Goal: Information Seeking & Learning: Learn about a topic

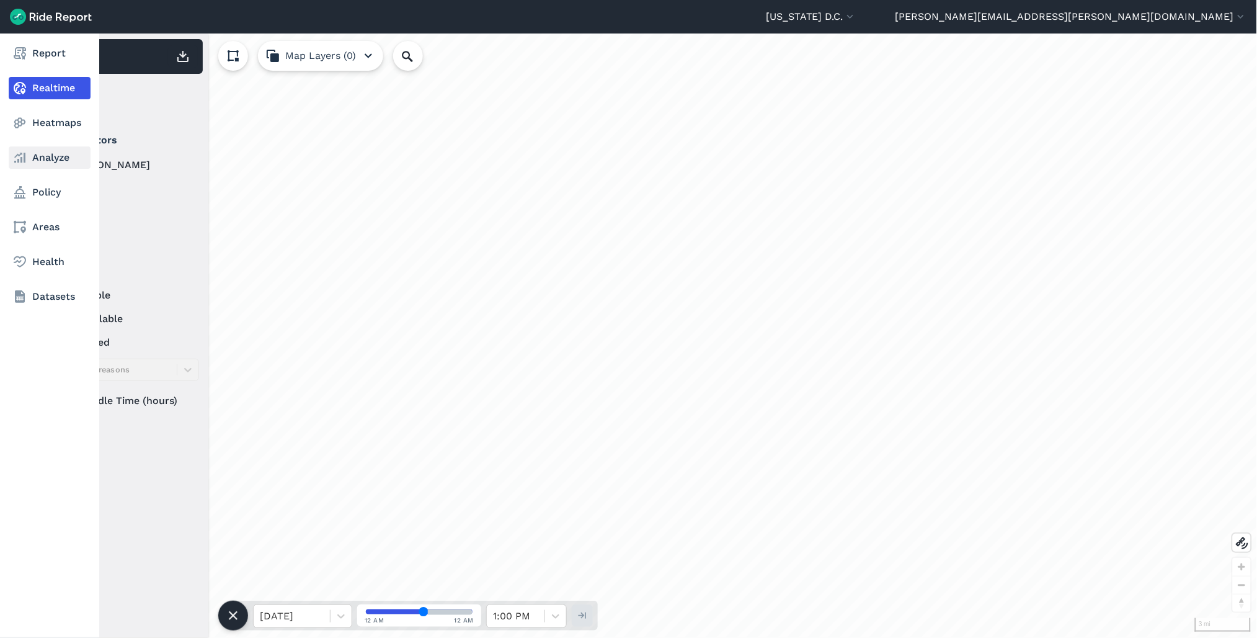
click at [30, 160] on link "Analyze" at bounding box center [50, 157] width 82 height 22
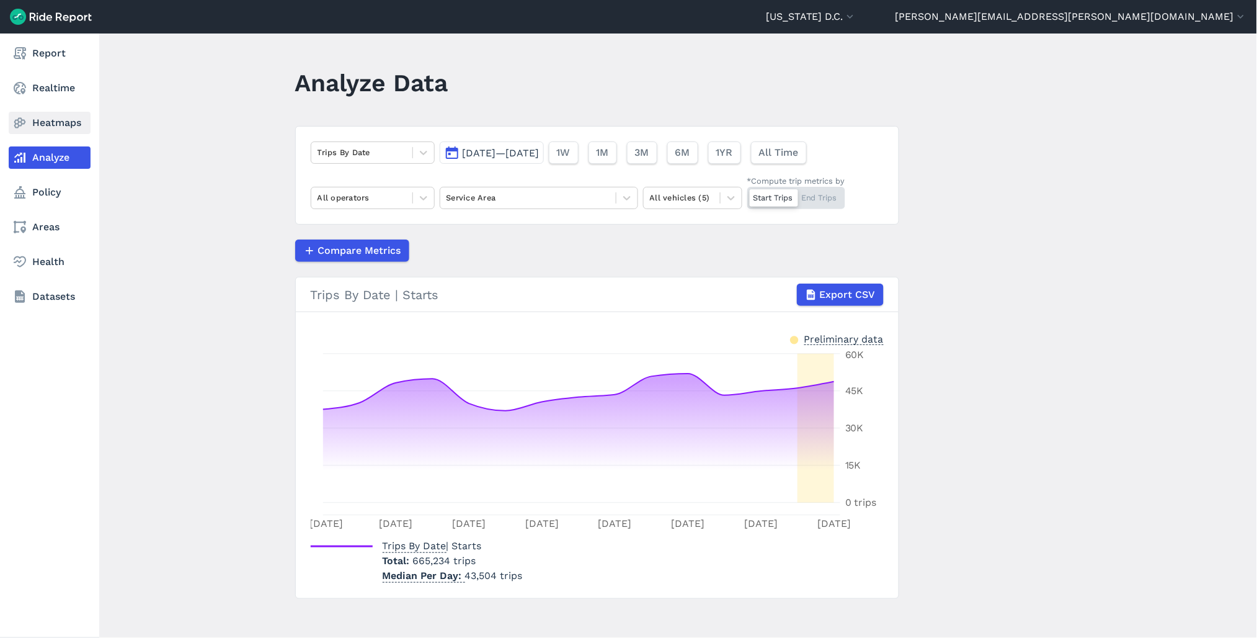
click at [50, 125] on link "Heatmaps" at bounding box center [50, 123] width 82 height 22
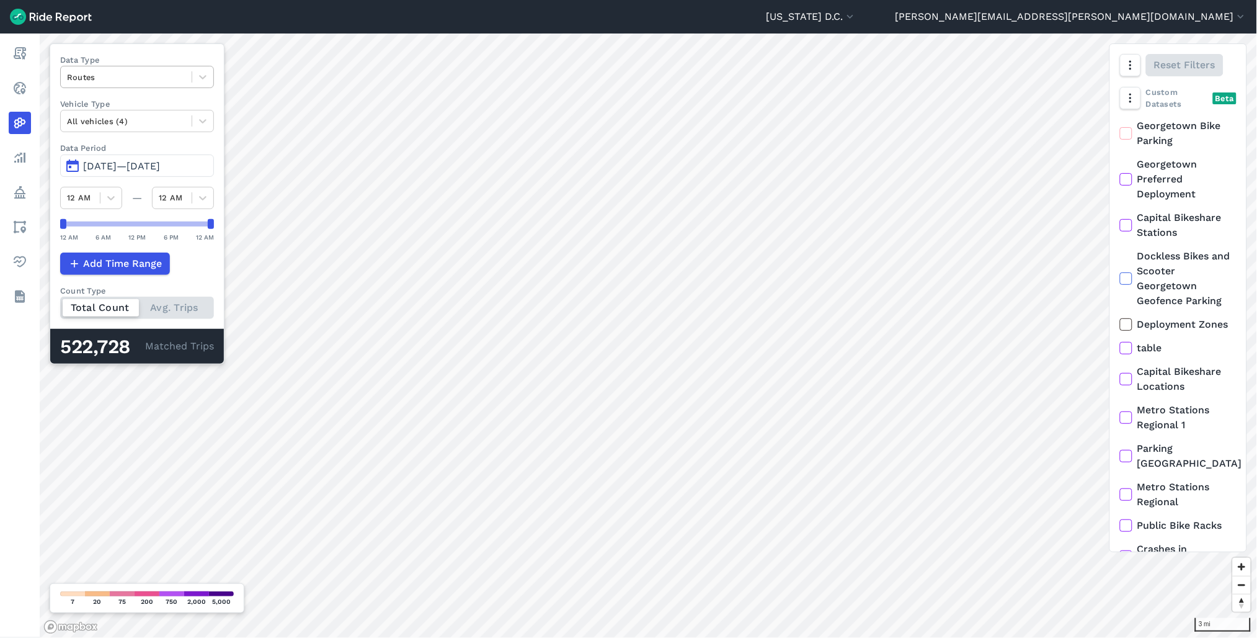
click at [155, 68] on div "Routes" at bounding box center [126, 77] width 131 height 19
click at [143, 146] on div "Curb Events" at bounding box center [137, 151] width 154 height 22
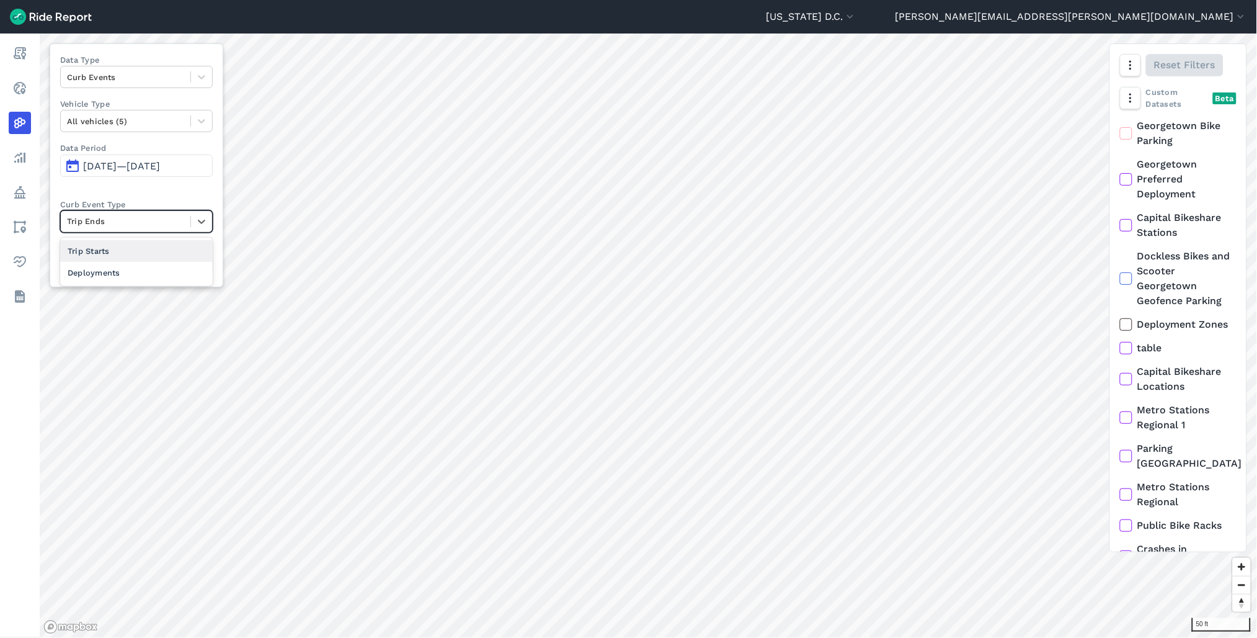
click at [159, 223] on div at bounding box center [125, 221] width 117 height 14
click at [153, 270] on div "Deployments" at bounding box center [136, 273] width 153 height 22
click at [139, 270] on div at bounding box center [125, 266] width 117 height 14
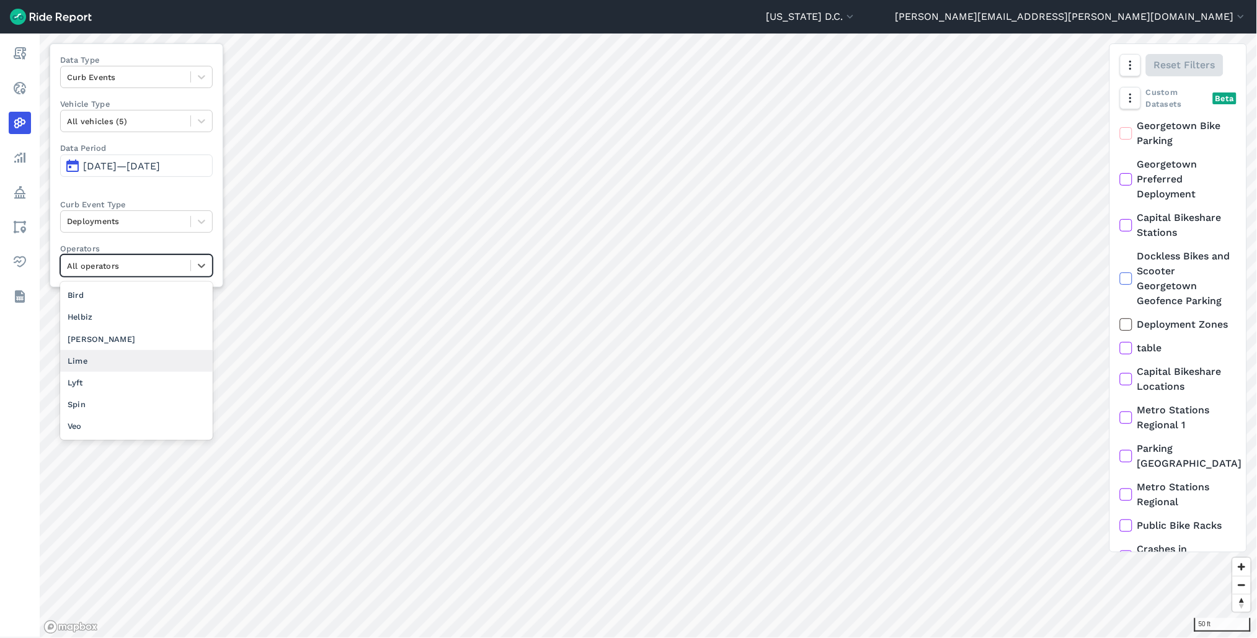
click at [92, 361] on div "Lime" at bounding box center [136, 361] width 153 height 22
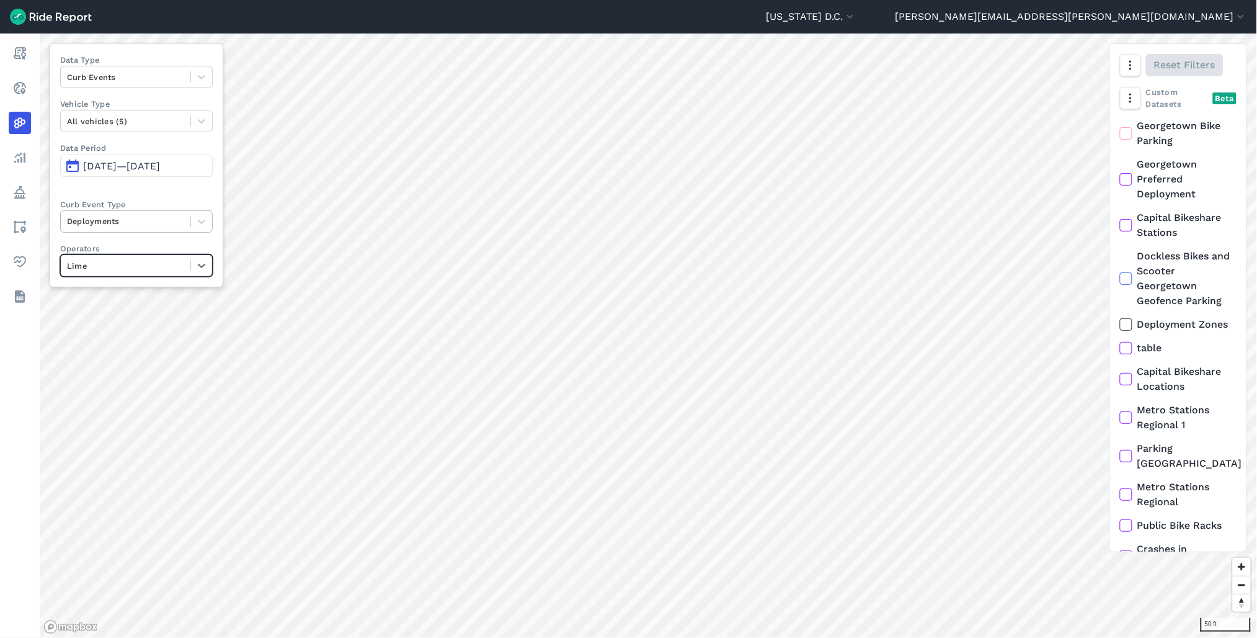
click at [127, 225] on div at bounding box center [125, 221] width 117 height 14
click at [132, 265] on div "Trip Ends" at bounding box center [136, 273] width 153 height 22
click at [107, 220] on div at bounding box center [125, 221] width 117 height 14
click at [138, 226] on div at bounding box center [125, 221] width 117 height 14
click at [126, 220] on div at bounding box center [125, 221] width 117 height 14
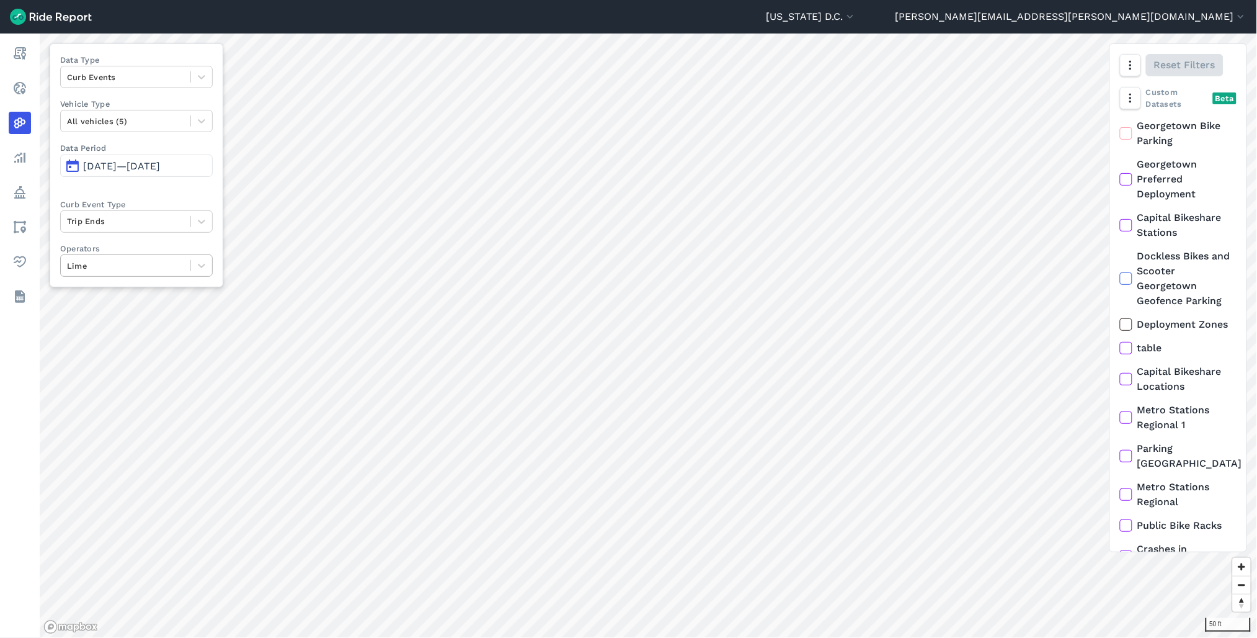
click at [120, 265] on div at bounding box center [125, 266] width 117 height 14
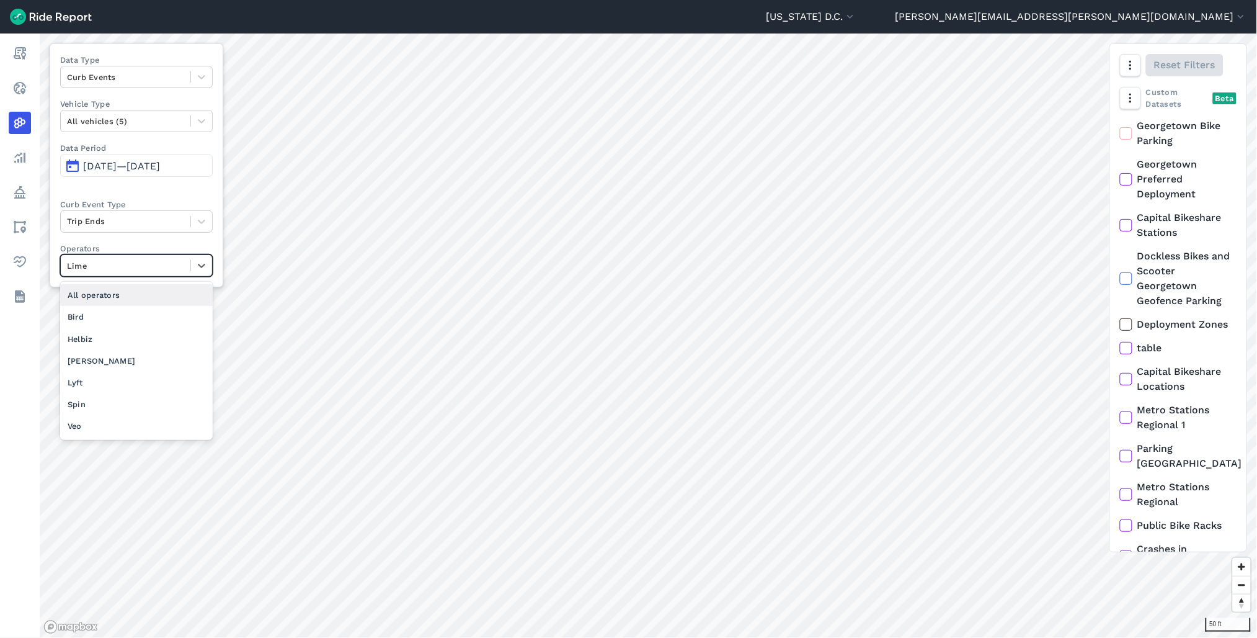
click at [118, 298] on div "All operators" at bounding box center [136, 295] width 153 height 22
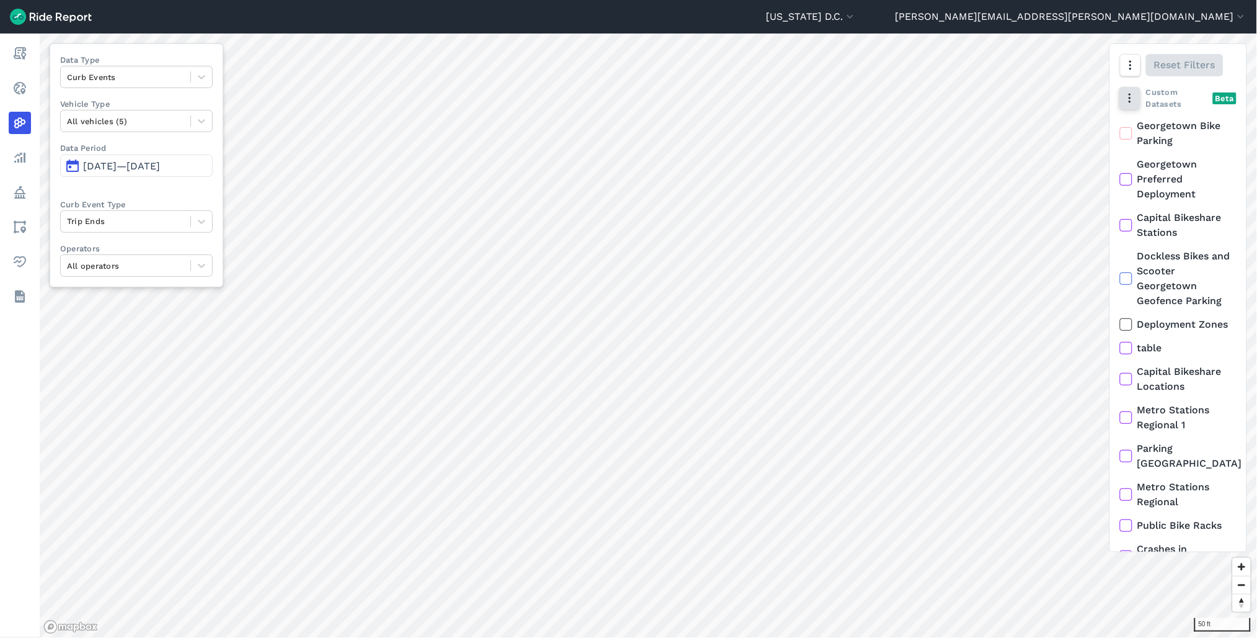
click at [1131, 91] on button "button" at bounding box center [1130, 98] width 21 height 22
click at [1132, 76] on button "button" at bounding box center [1130, 65] width 21 height 22
click at [1087, 122] on label "Satellite" at bounding box center [1064, 118] width 69 height 26
click at [1030, 70] on input "Satellite" at bounding box center [1030, 66] width 0 height 8
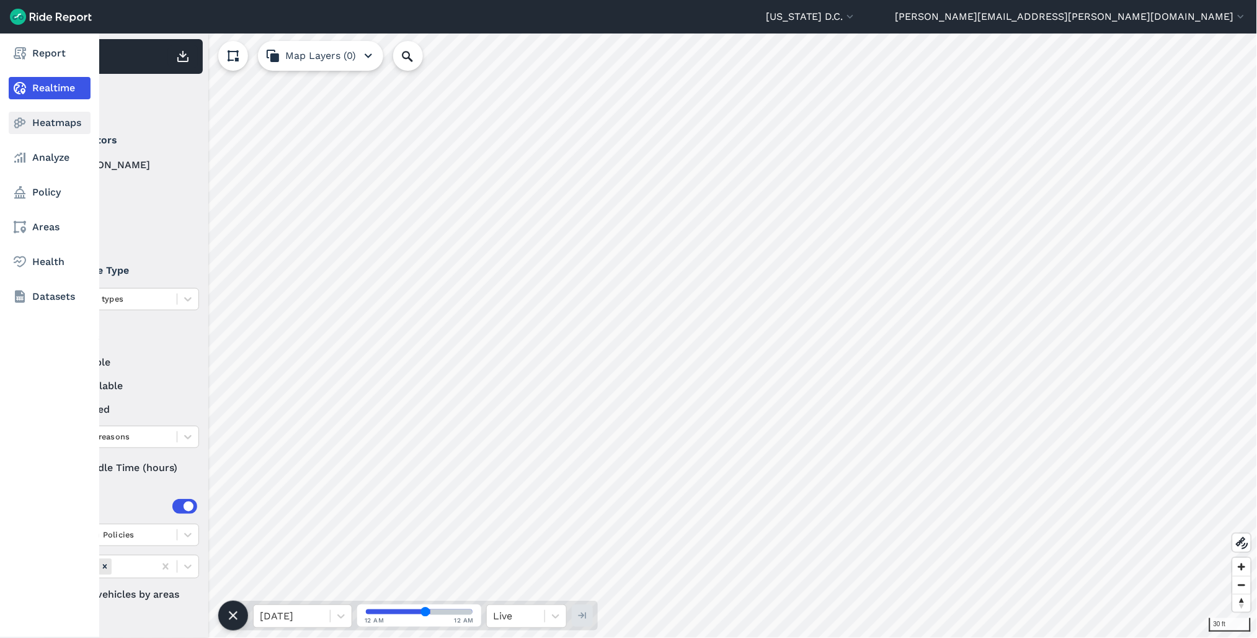
click at [46, 122] on link "Heatmaps" at bounding box center [50, 123] width 82 height 22
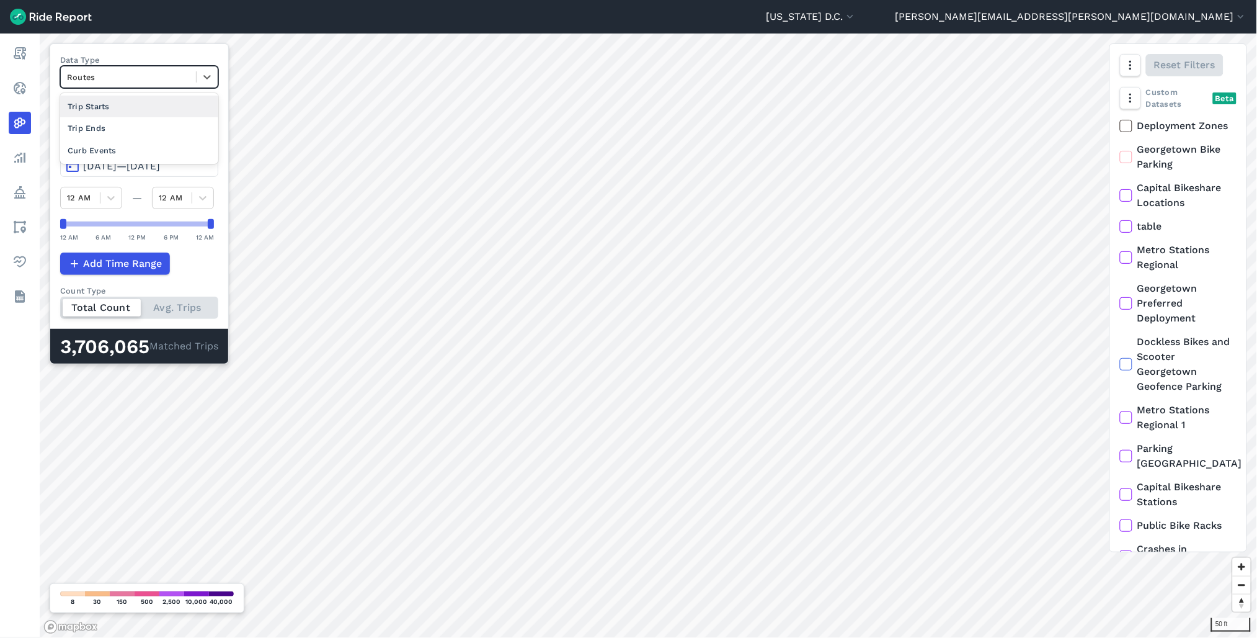
click at [130, 82] on div at bounding box center [128, 77] width 123 height 14
click at [135, 132] on div "Trip Ends" at bounding box center [139, 128] width 158 height 22
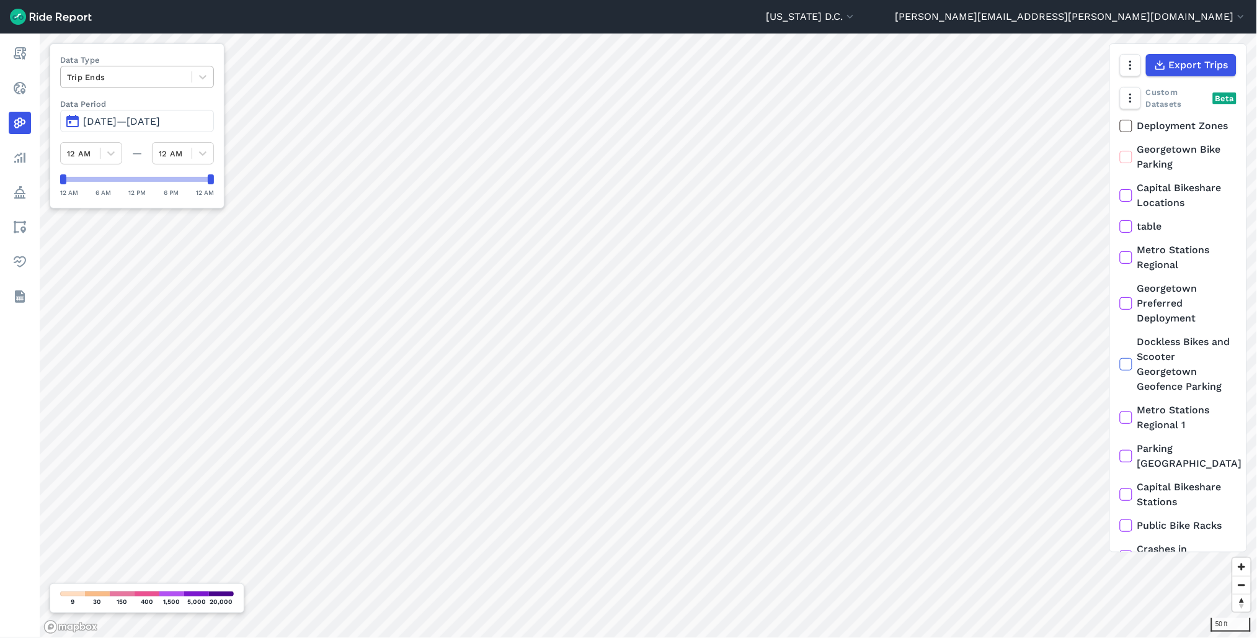
click at [166, 81] on div at bounding box center [126, 77] width 118 height 14
click at [126, 156] on div "Curb Events" at bounding box center [137, 151] width 154 height 22
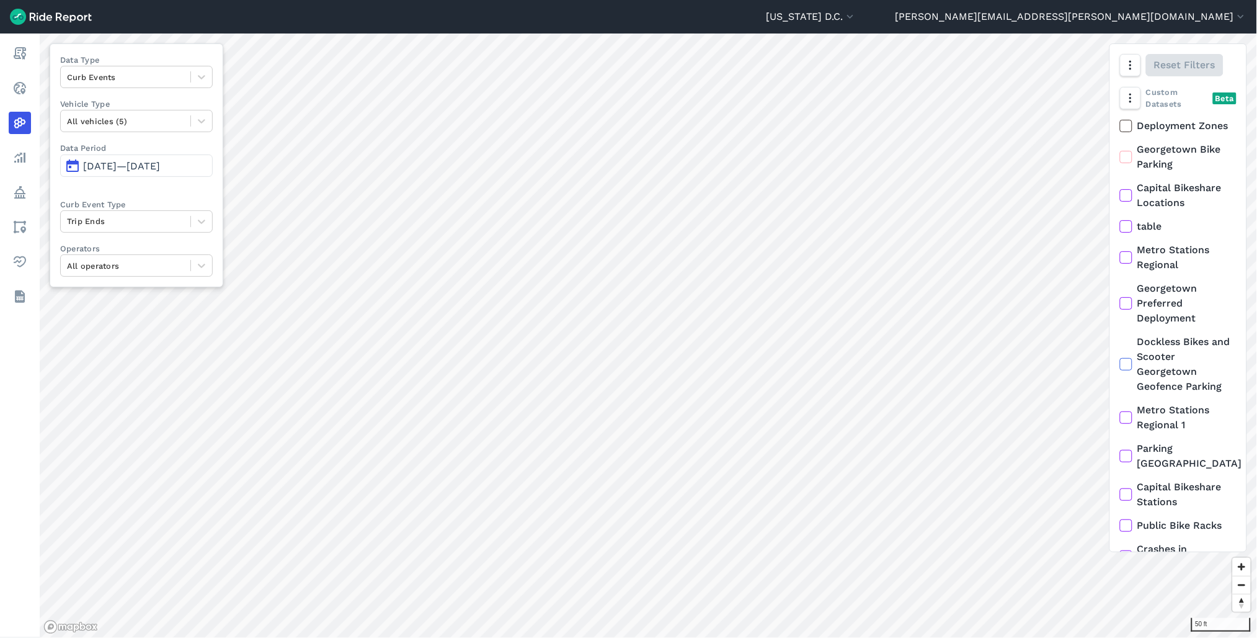
click at [160, 169] on span "[DATE]—[DATE]" at bounding box center [121, 166] width 77 height 12
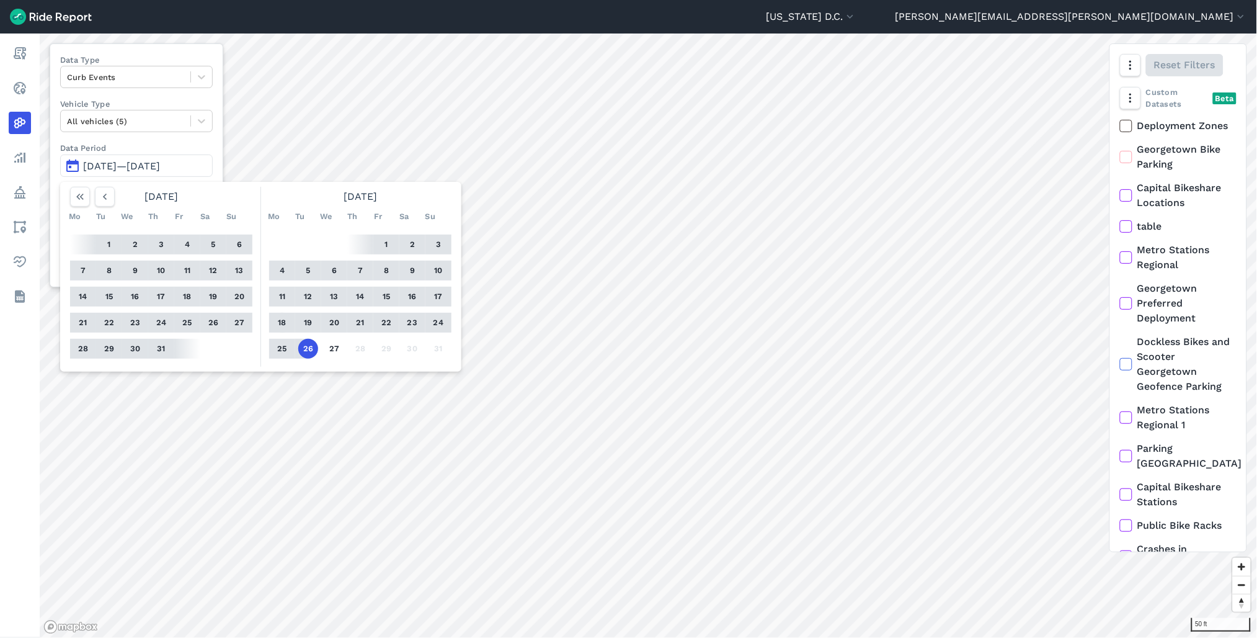
click at [283, 324] on button "18" at bounding box center [282, 323] width 20 height 20
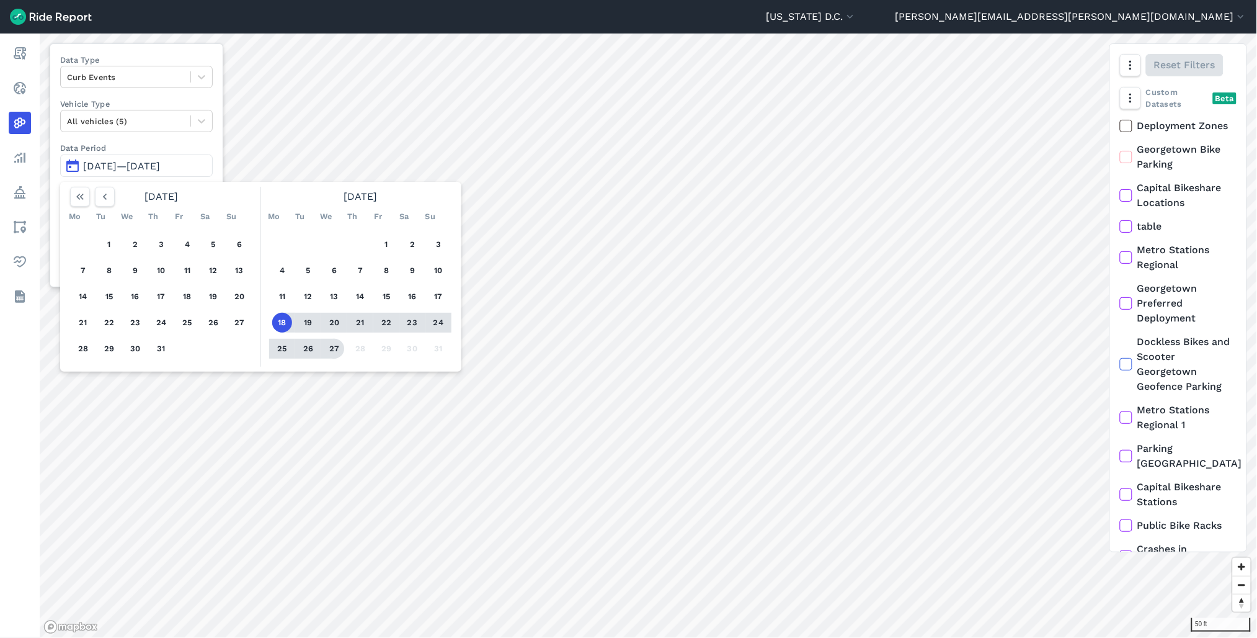
click at [332, 349] on button "27" at bounding box center [334, 349] width 20 height 20
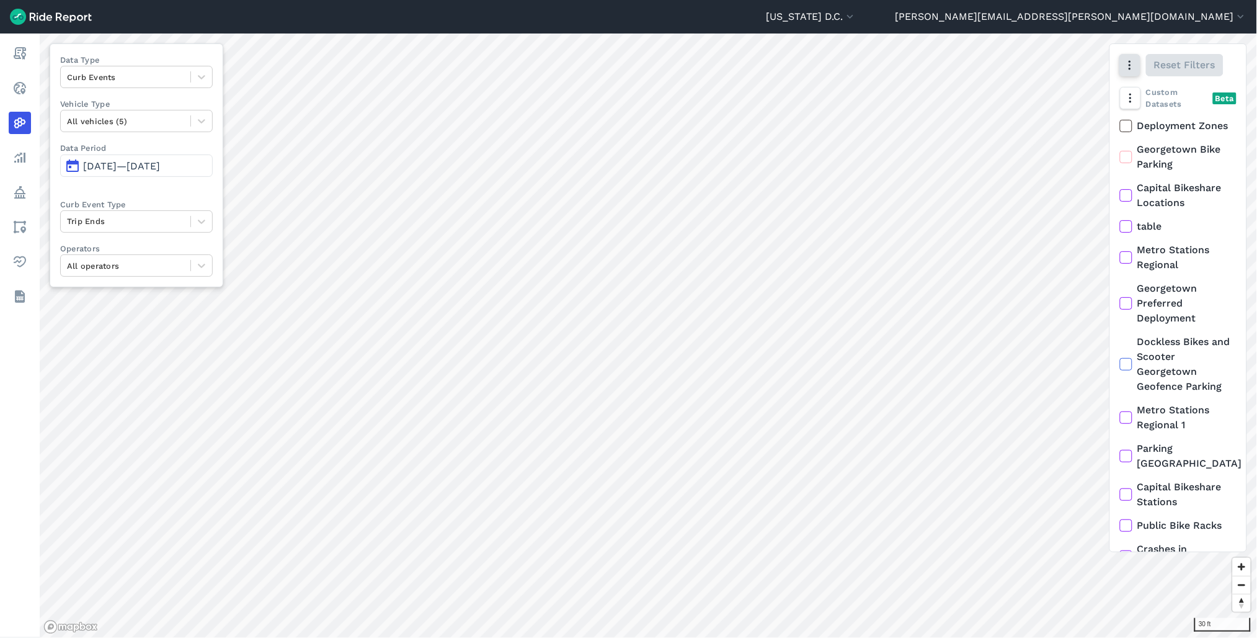
click at [1129, 63] on icon "button" at bounding box center [1130, 65] width 12 height 12
click at [1062, 123] on label "Satellite" at bounding box center [1064, 118] width 69 height 26
click at [1030, 70] on input "Satellite" at bounding box center [1030, 66] width 0 height 8
click at [152, 172] on button "[DATE]—[DATE]" at bounding box center [136, 165] width 153 height 22
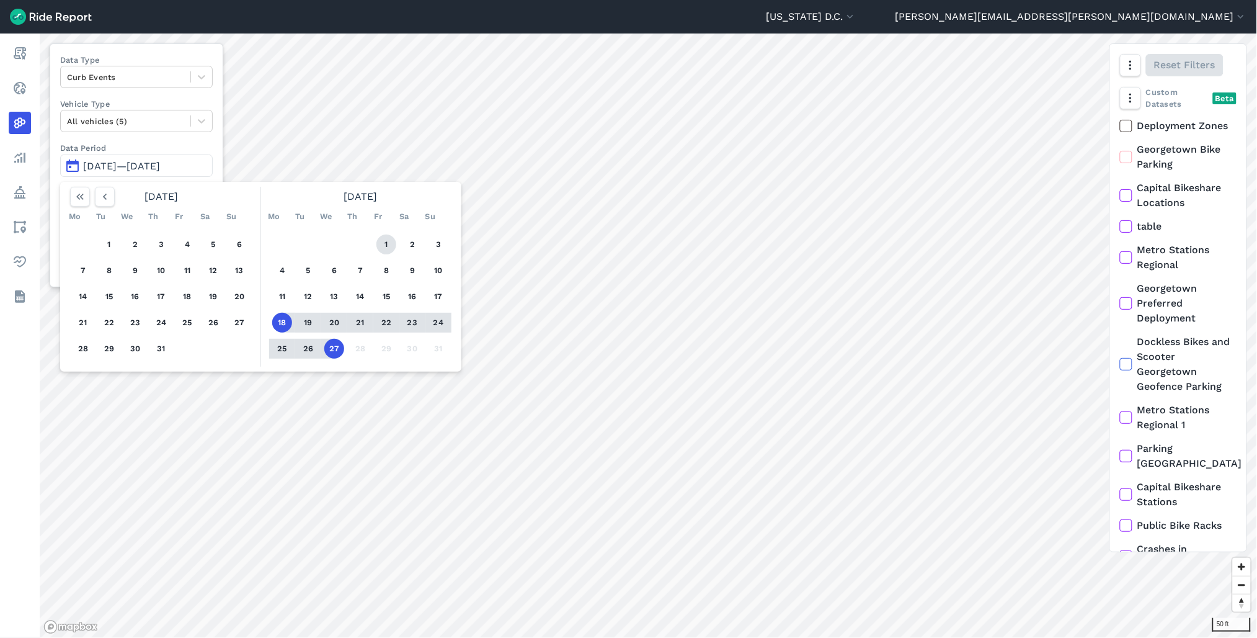
click at [380, 242] on button "1" at bounding box center [386, 244] width 20 height 20
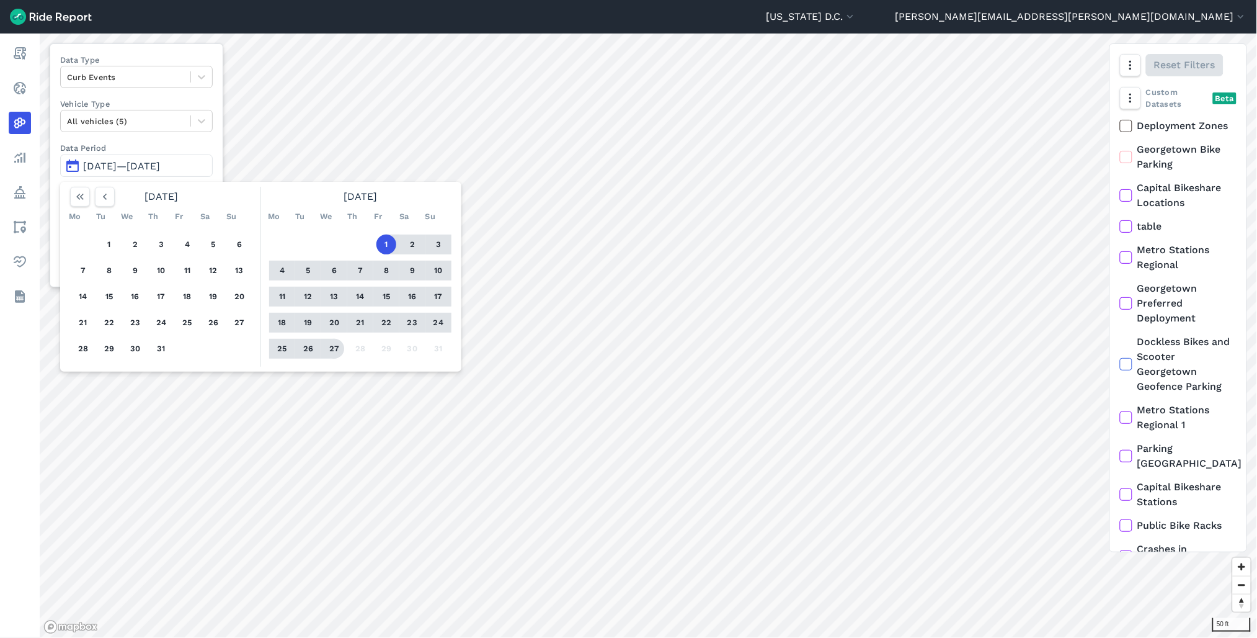
click at [332, 345] on button "27" at bounding box center [334, 349] width 20 height 20
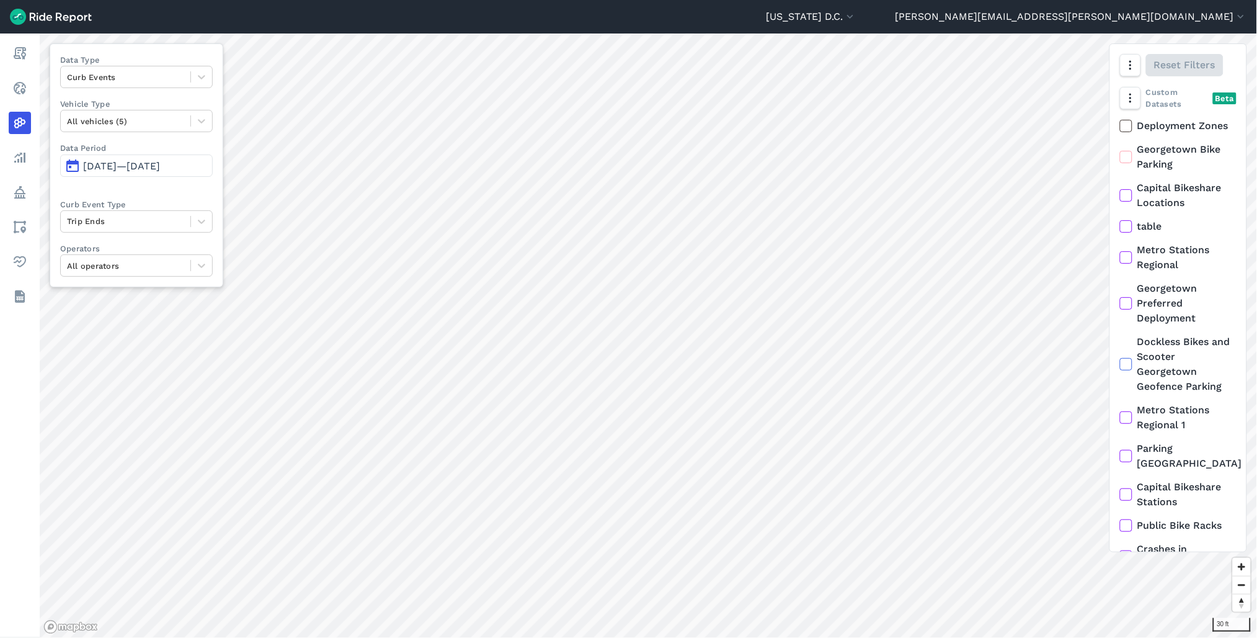
click at [158, 169] on span "[DATE]—[DATE]" at bounding box center [121, 166] width 77 height 12
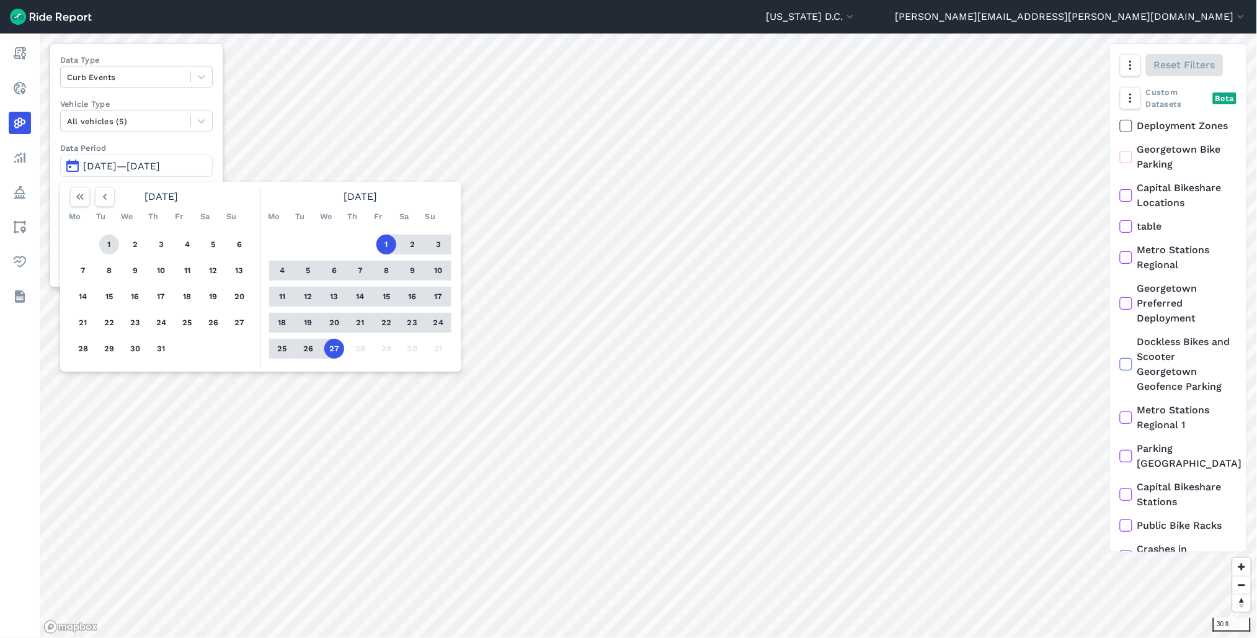
click at [108, 244] on button "1" at bounding box center [109, 244] width 20 height 20
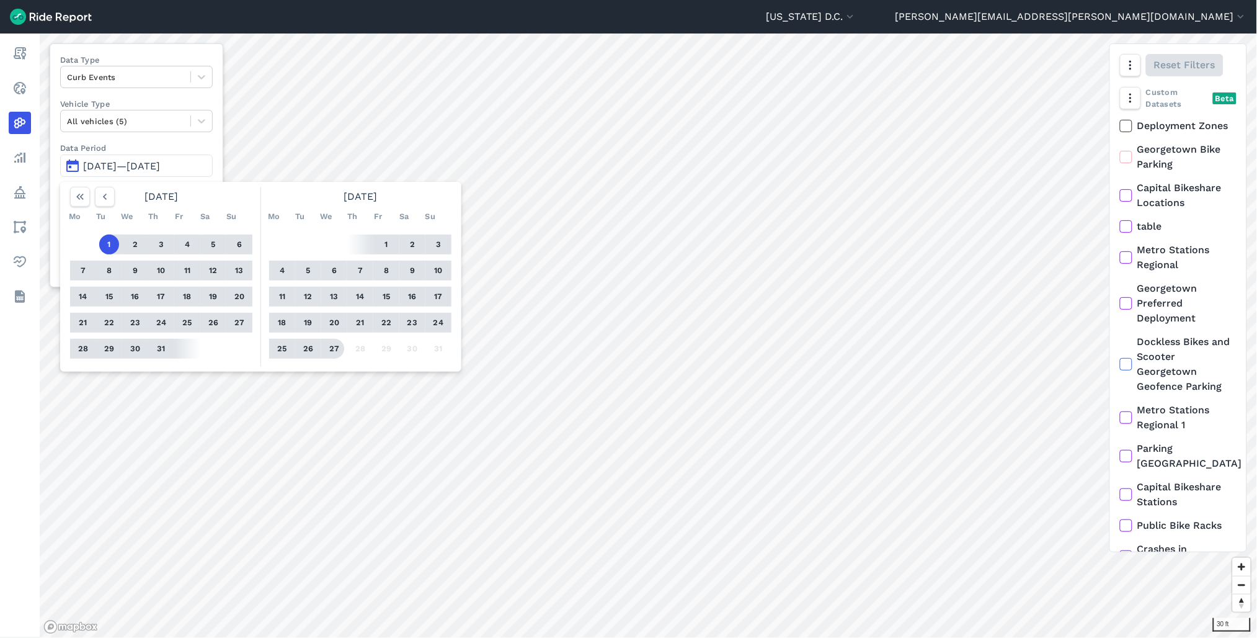
click at [329, 345] on button "27" at bounding box center [334, 349] width 20 height 20
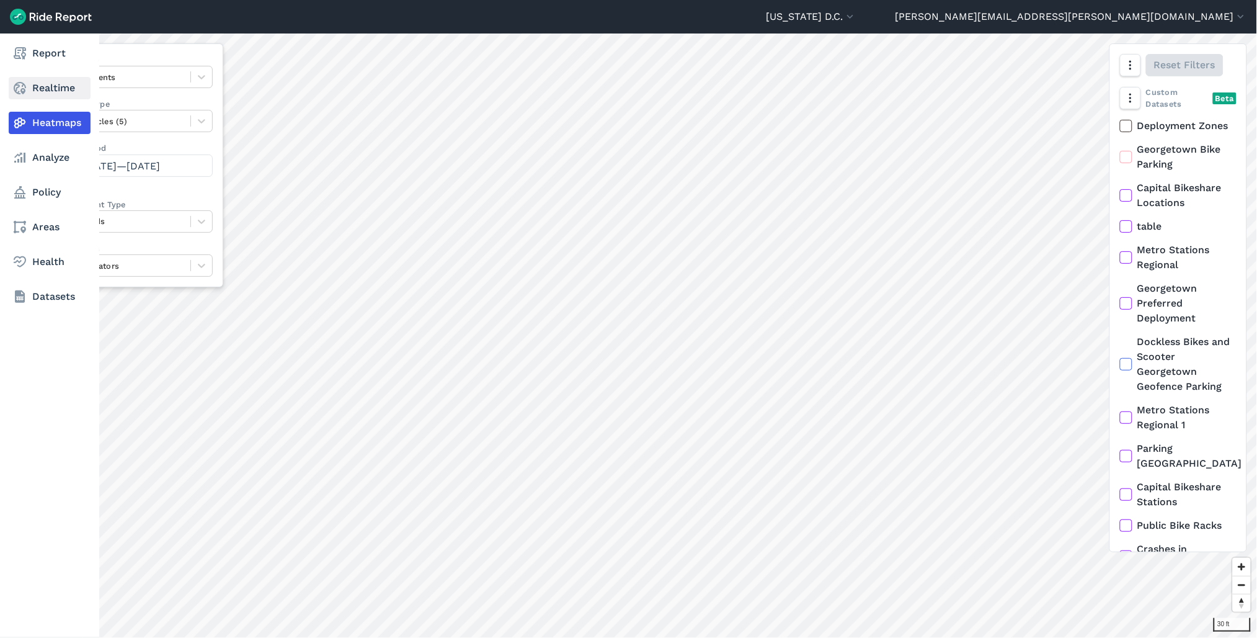
click at [36, 94] on link "Realtime" at bounding box center [50, 88] width 82 height 22
